Goal: Go to known website: Go to known website

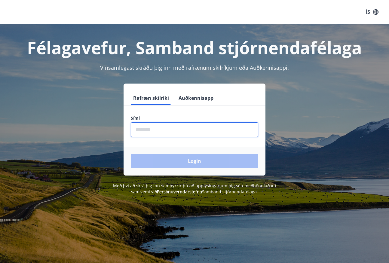
click at [182, 131] on input "phone" at bounding box center [195, 129] width 128 height 15
type input "********"
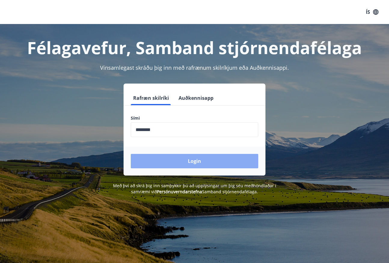
click at [181, 162] on button "Login" at bounding box center [195, 161] width 128 height 14
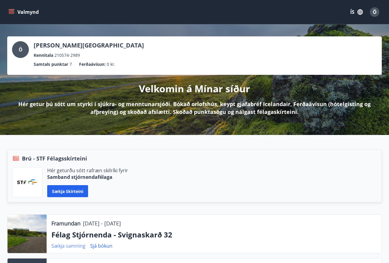
click at [74, 245] on link "Sækja samning" at bounding box center [68, 246] width 34 height 7
